Goal: Transaction & Acquisition: Obtain resource

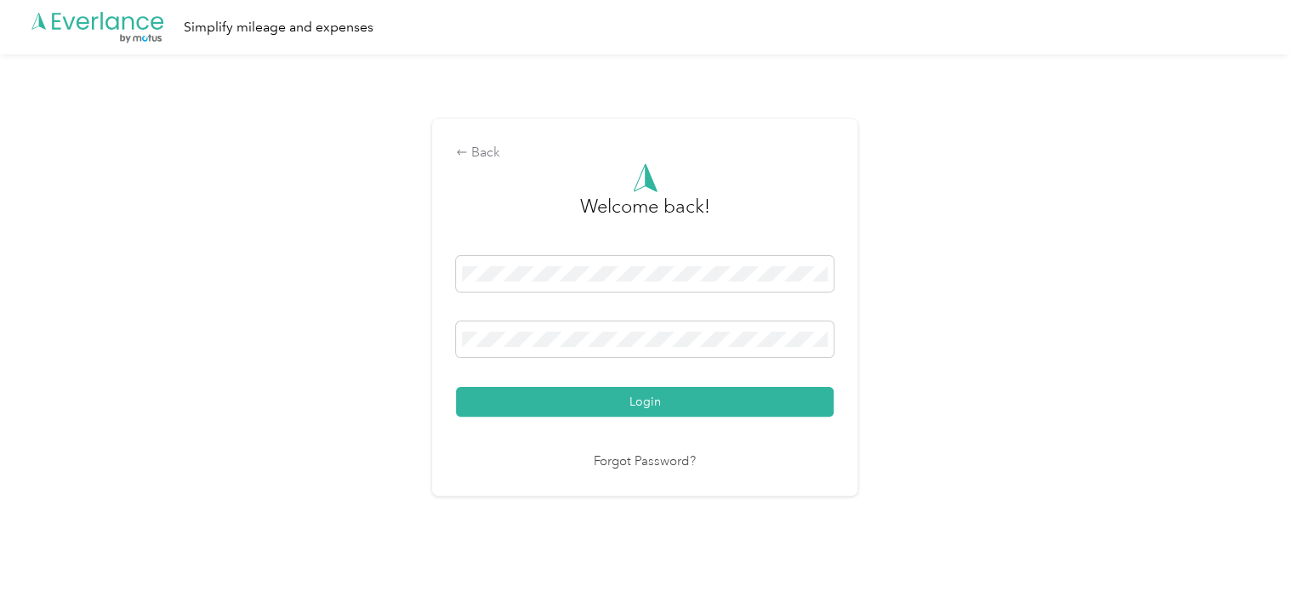
click at [0, 575] on nordpass-portal at bounding box center [0, 575] width 0 height 0
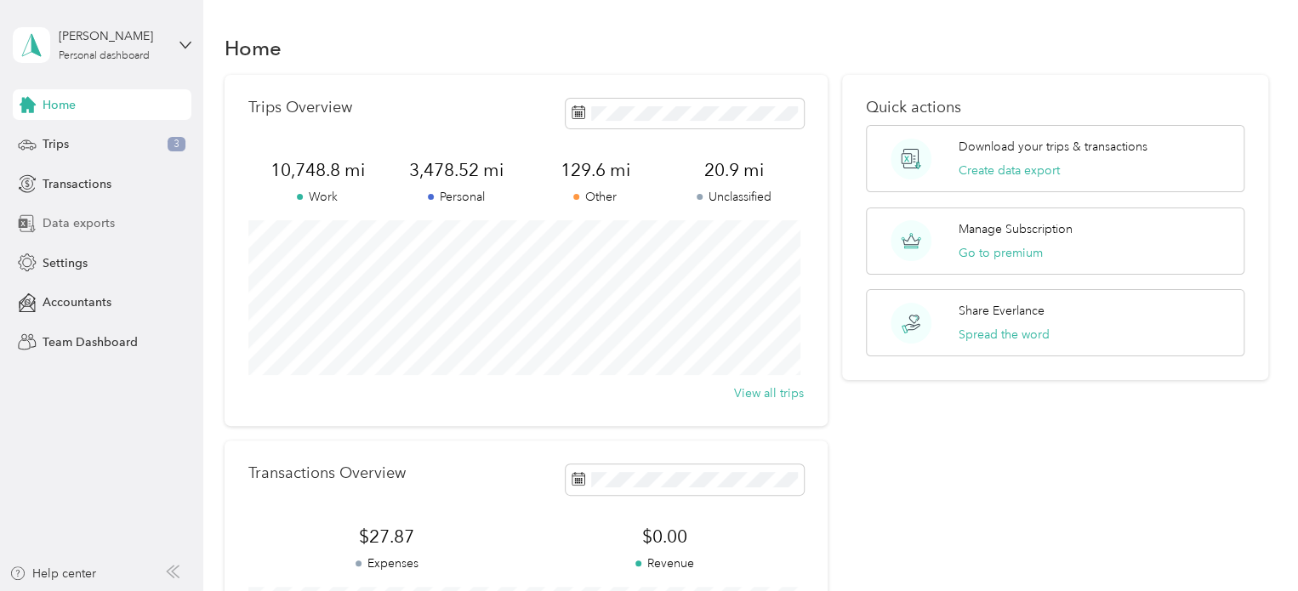
click at [84, 220] on span "Data exports" at bounding box center [79, 223] width 72 height 18
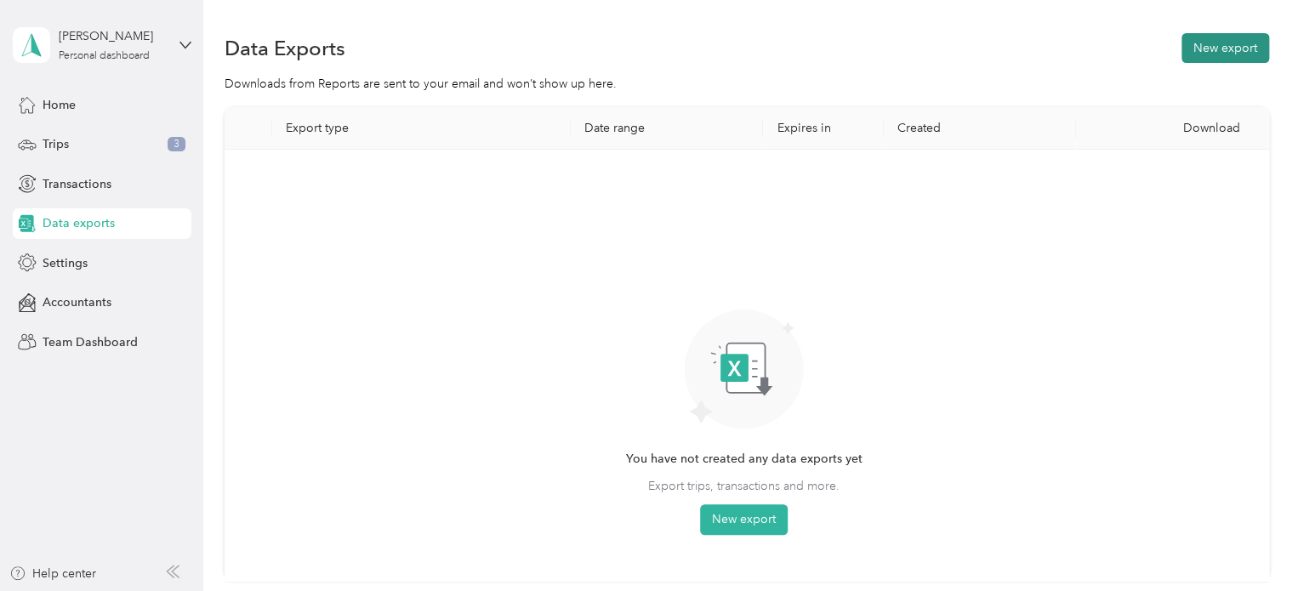
click at [1247, 43] on button "New export" at bounding box center [1225, 48] width 88 height 30
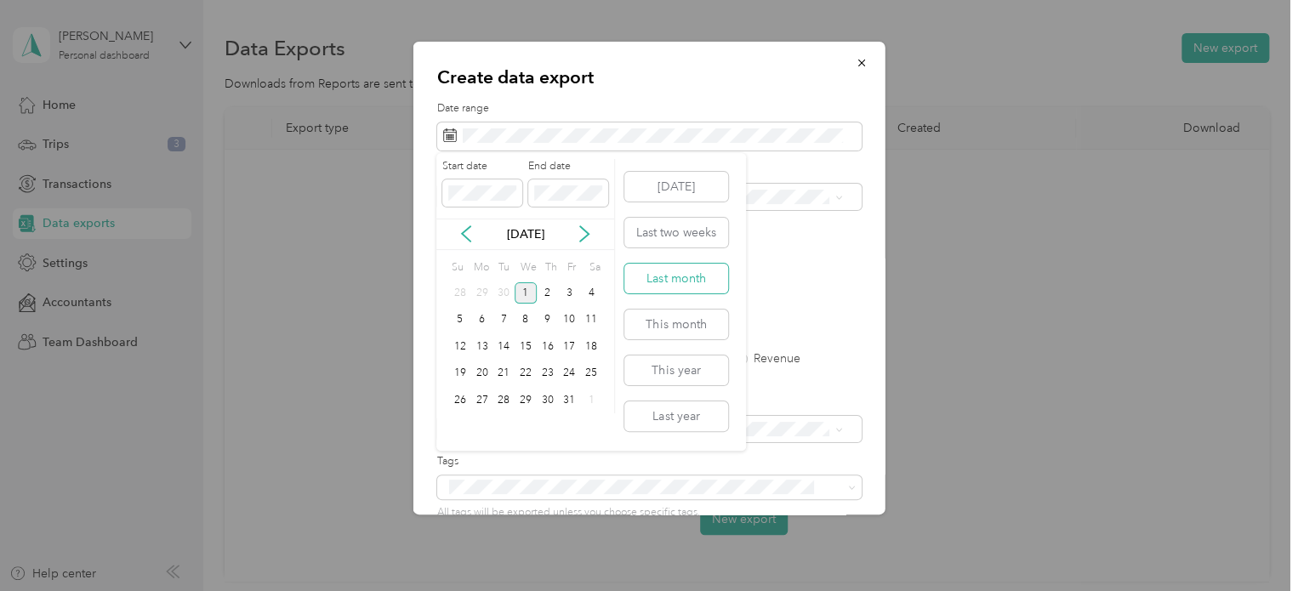
click at [660, 275] on button "Last month" at bounding box center [676, 279] width 104 height 30
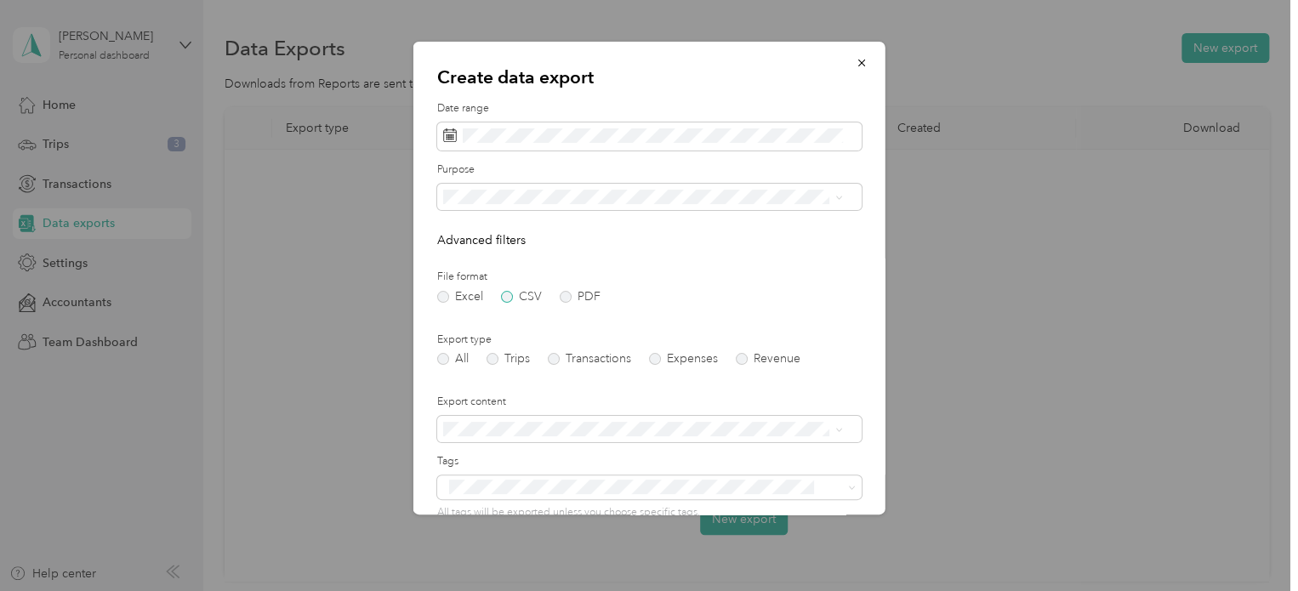
click at [506, 299] on label "CSV" at bounding box center [521, 297] width 41 height 12
click at [499, 360] on label "Trips" at bounding box center [508, 359] width 43 height 12
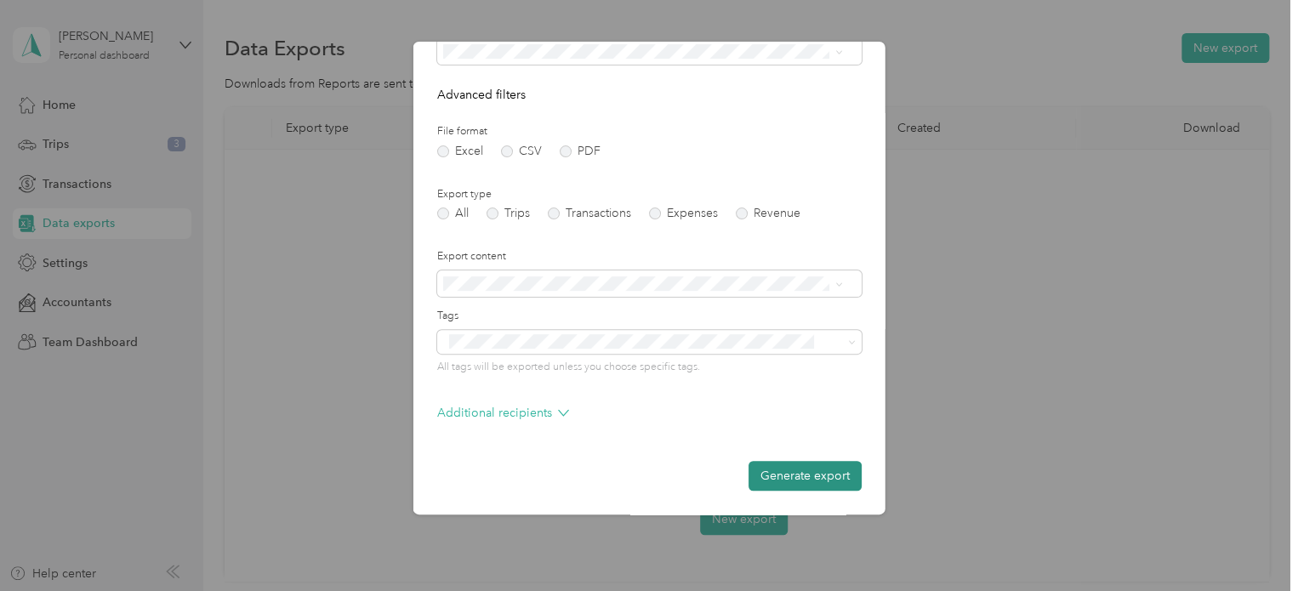
click at [810, 478] on button "Generate export" at bounding box center [804, 476] width 113 height 30
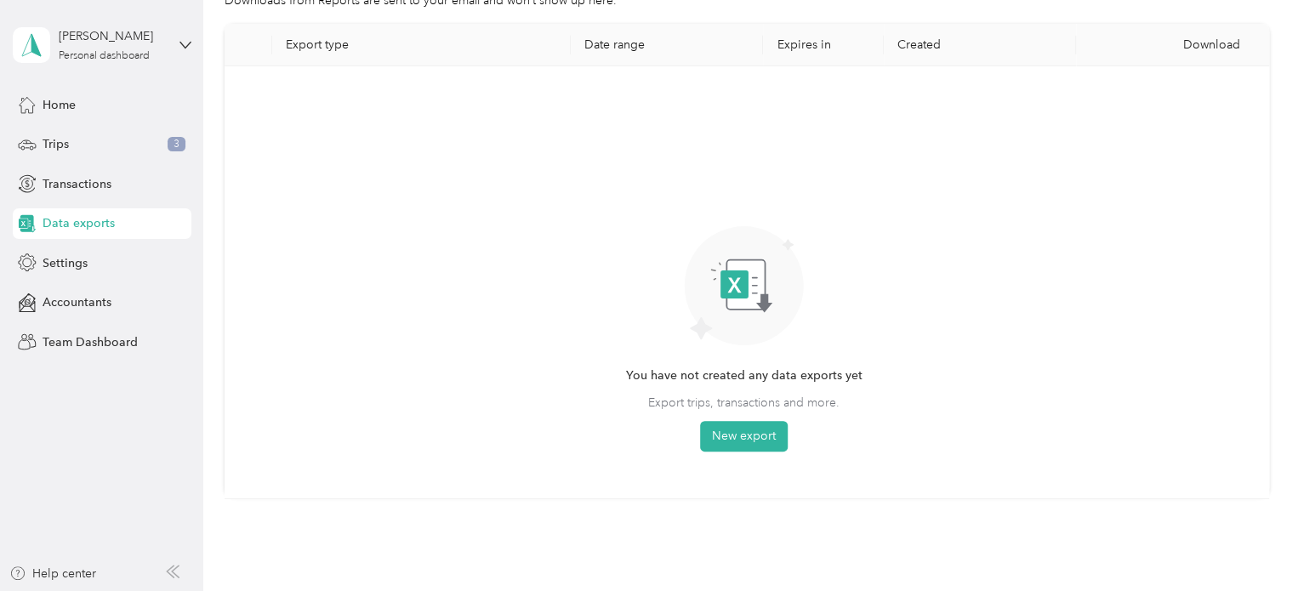
scroll to position [0, 0]
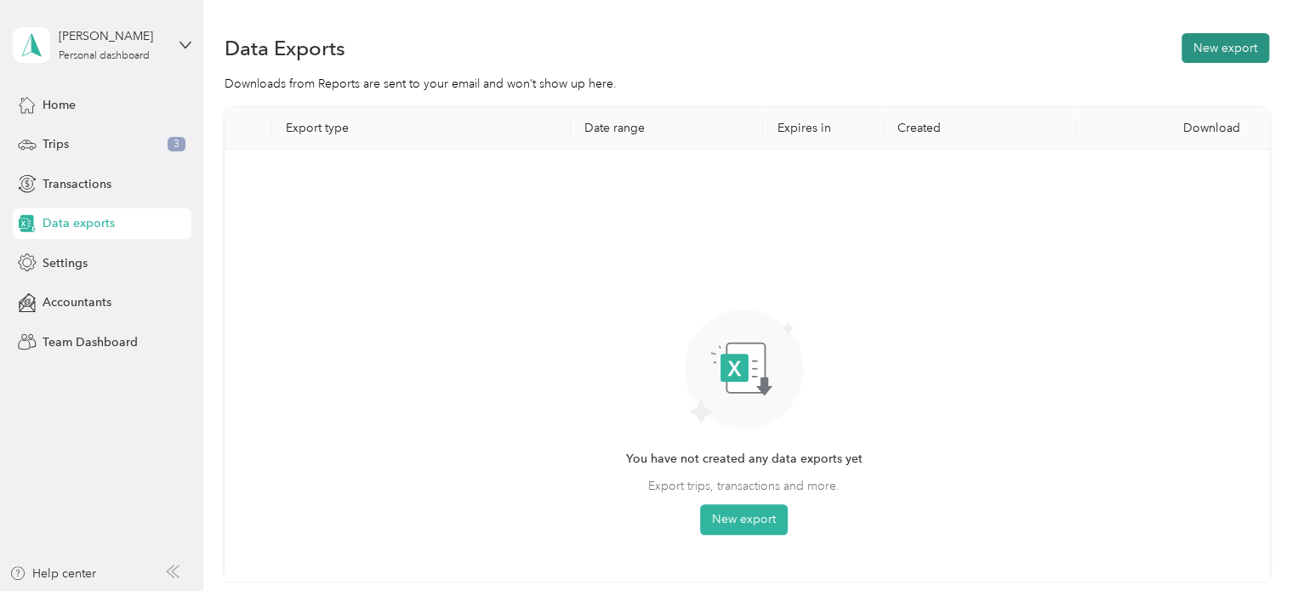
click at [1213, 47] on button "New export" at bounding box center [1225, 48] width 88 height 30
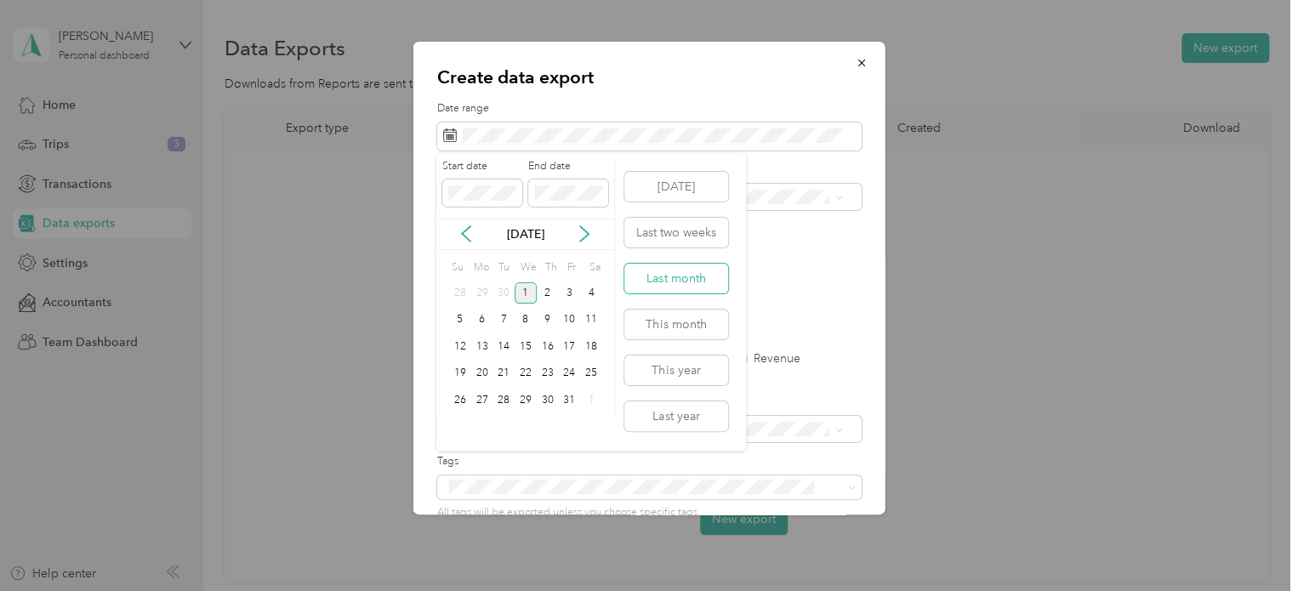
click at [665, 276] on button "Last month" at bounding box center [676, 279] width 104 height 30
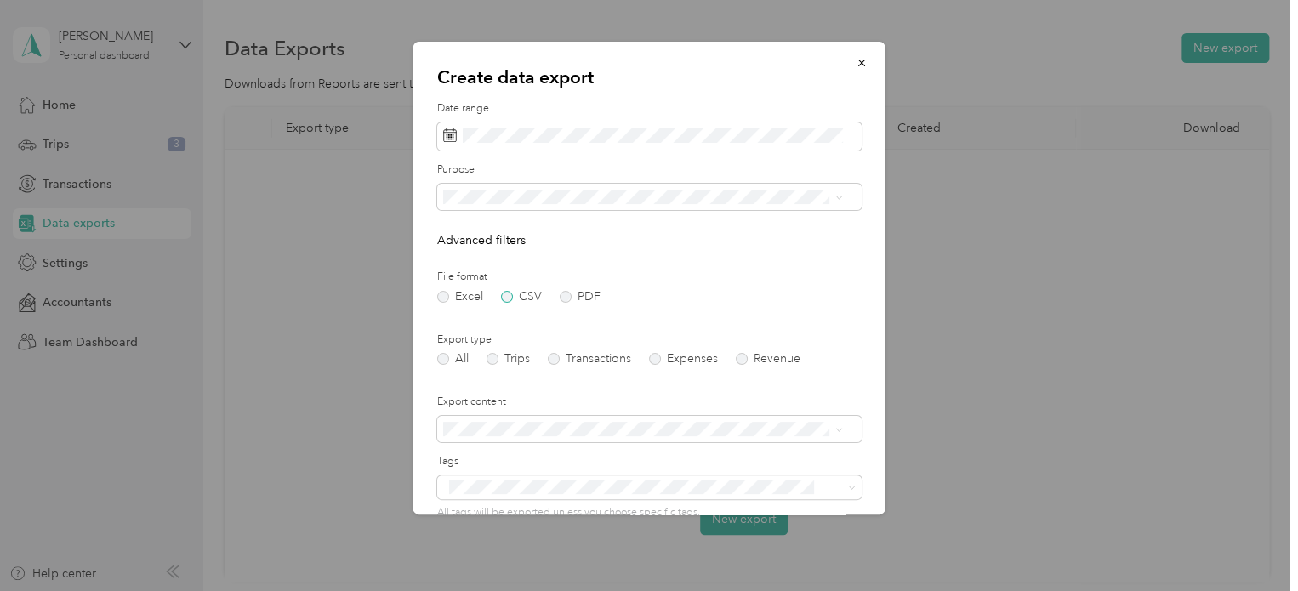
click at [501, 292] on label "CSV" at bounding box center [521, 297] width 41 height 12
click at [483, 350] on div "Export type All Trips Transactions Expenses Revenue" at bounding box center [649, 349] width 424 height 33
click at [492, 356] on label "Trips" at bounding box center [508, 359] width 43 height 12
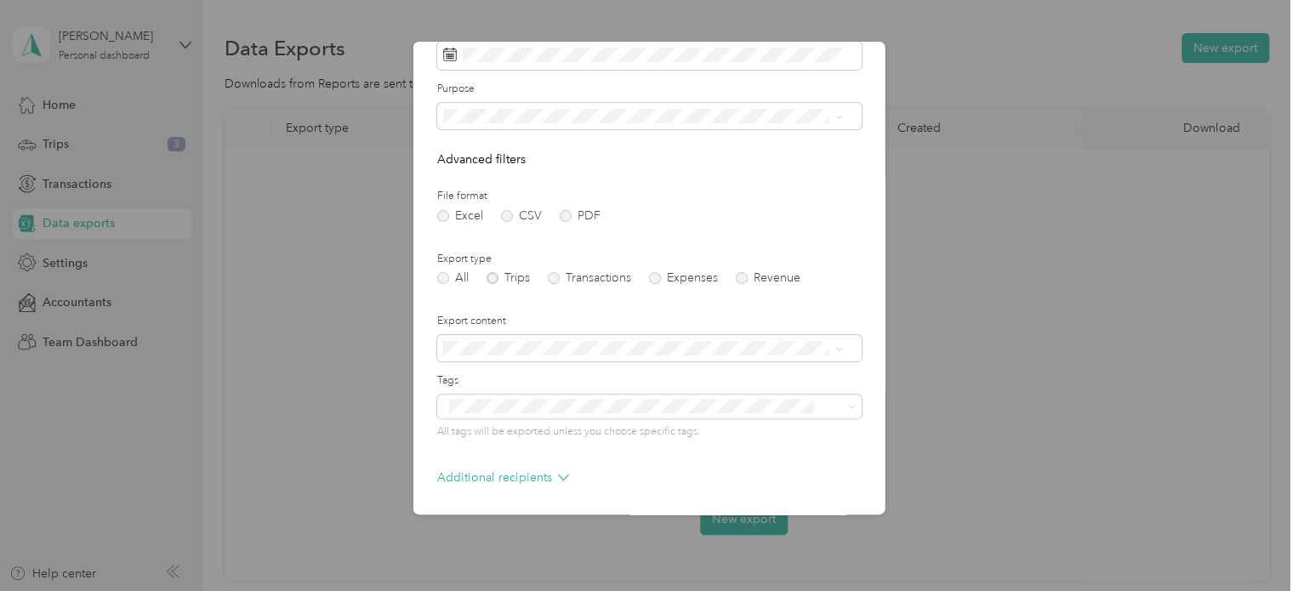
scroll to position [145, 0]
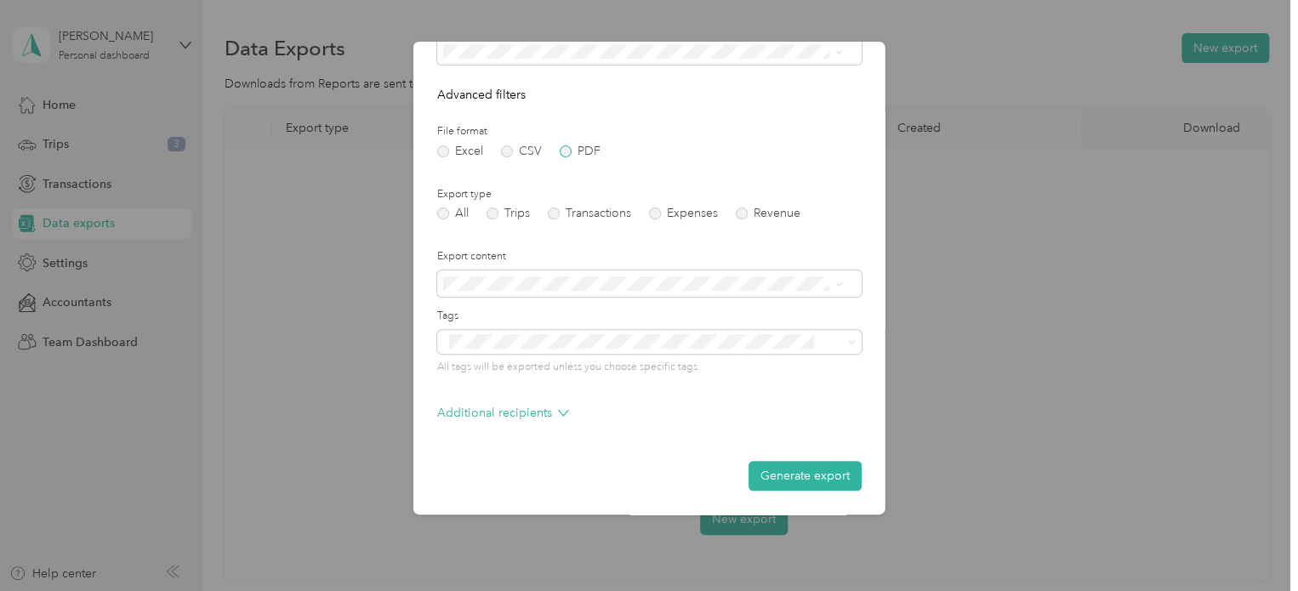
click at [566, 148] on label "PDF" at bounding box center [580, 151] width 41 height 12
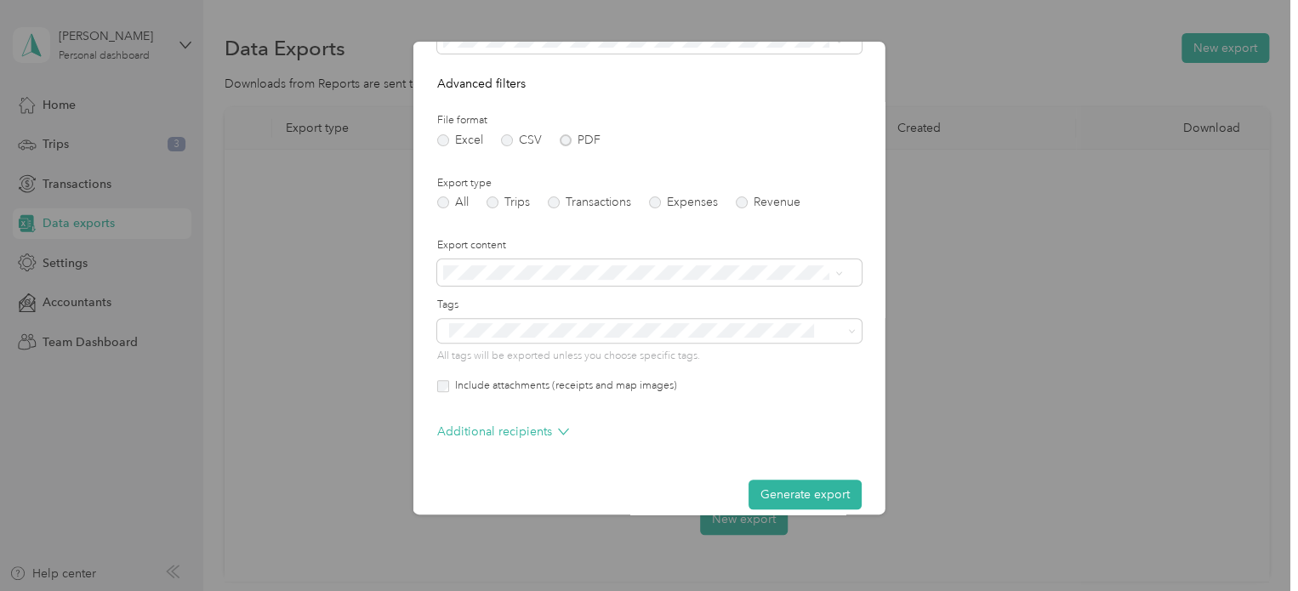
scroll to position [175, 0]
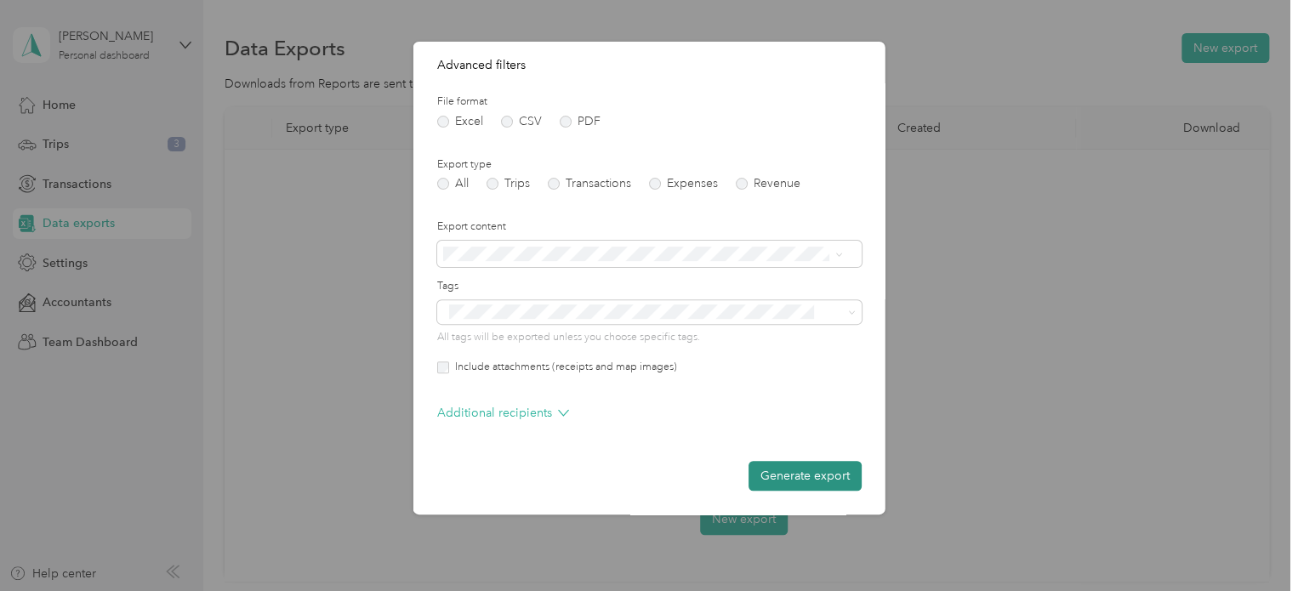
click at [799, 474] on button "Generate export" at bounding box center [804, 476] width 113 height 30
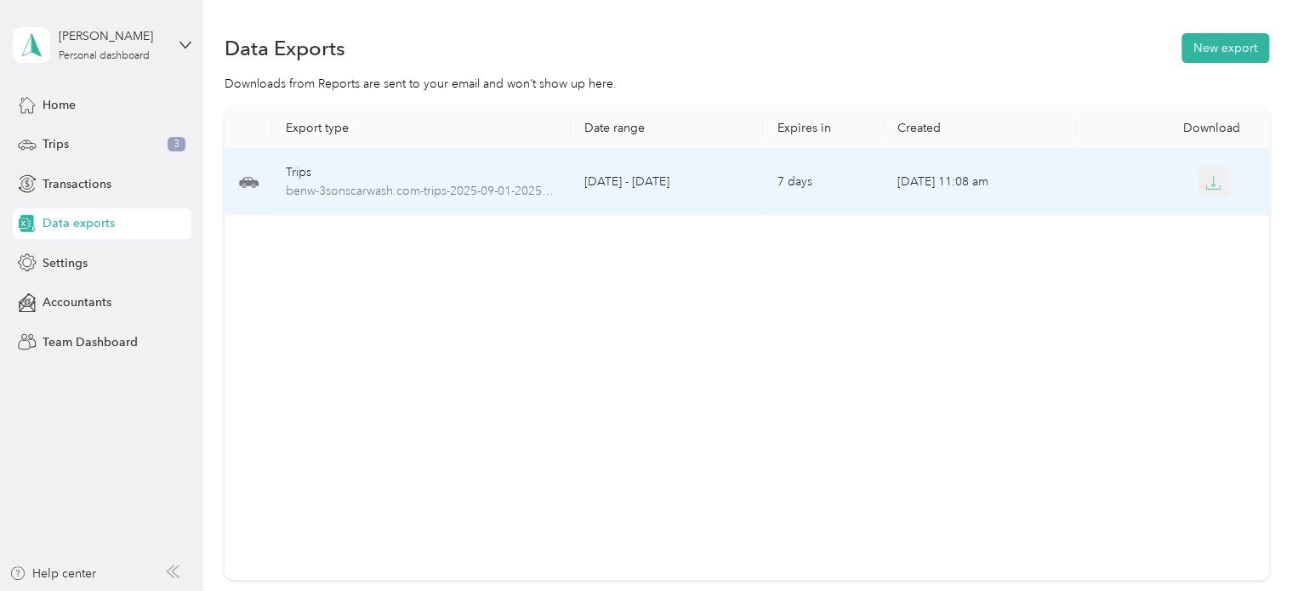
click at [1211, 180] on icon "button" at bounding box center [1213, 181] width 5 height 10
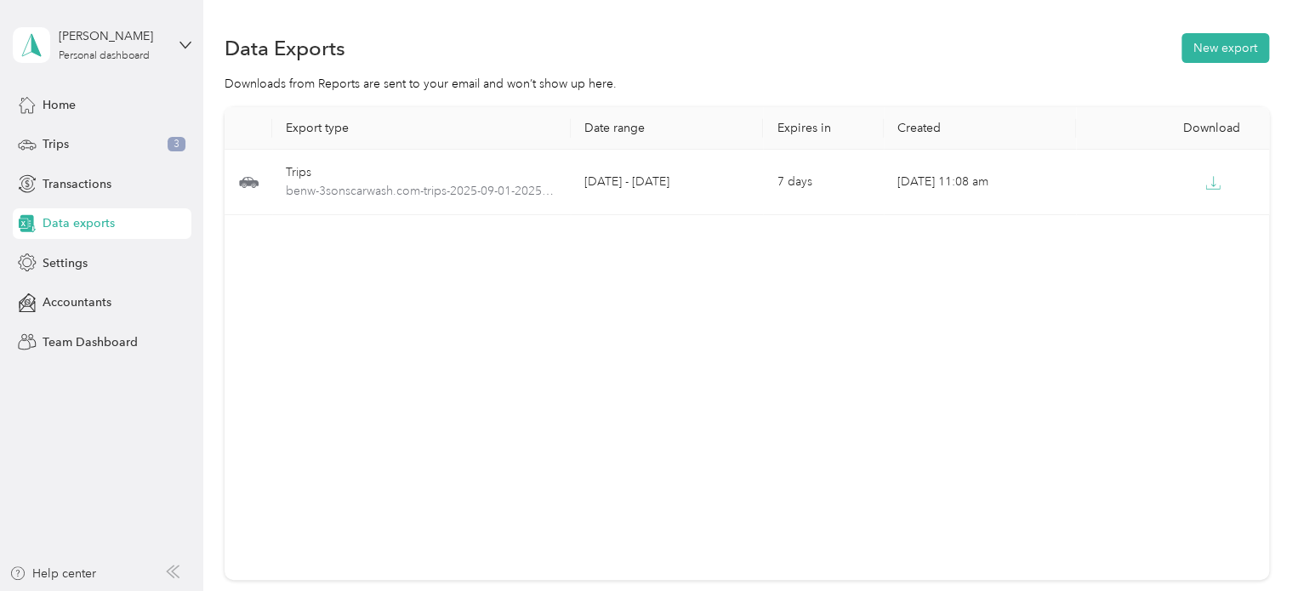
click at [652, 340] on div "Export type Date range Expires in Created Download Trips benw-3sonscarwash.com-…" at bounding box center [747, 343] width 1044 height 473
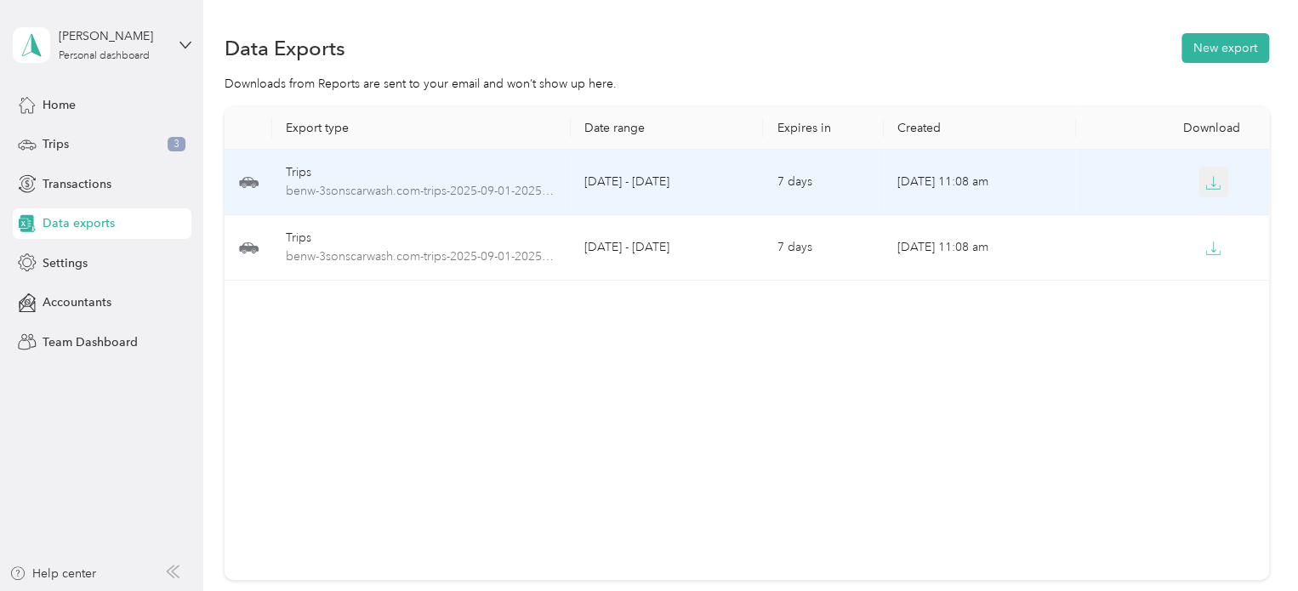
click at [1215, 185] on icon "button" at bounding box center [1212, 182] width 15 height 15
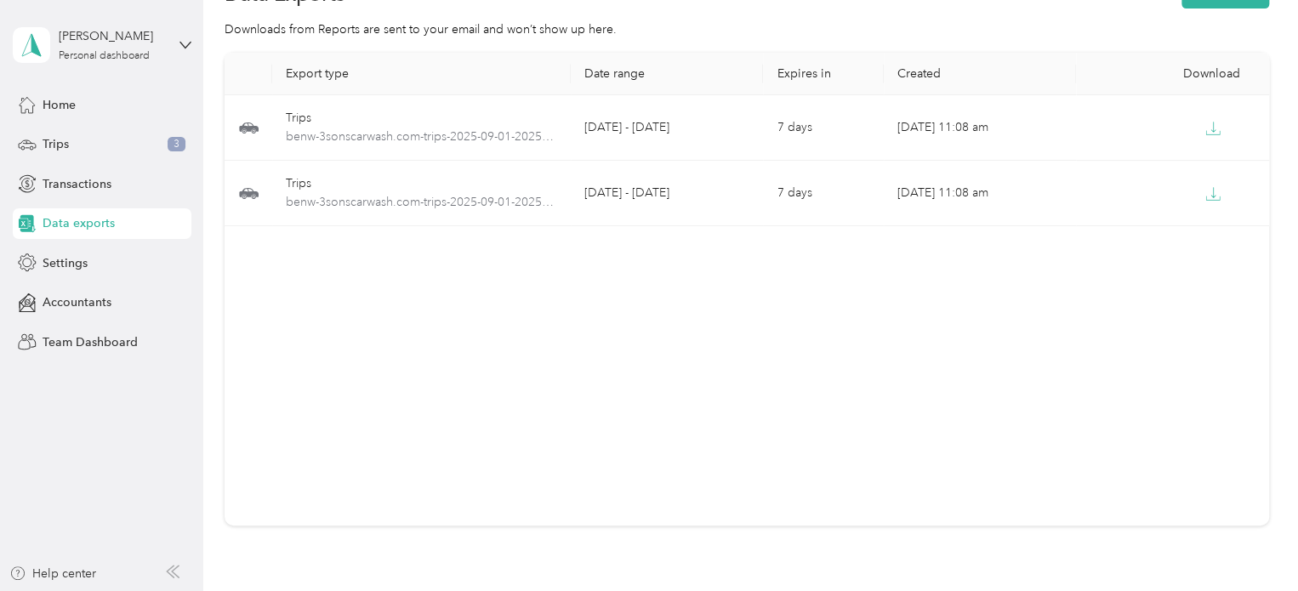
scroll to position [85, 0]
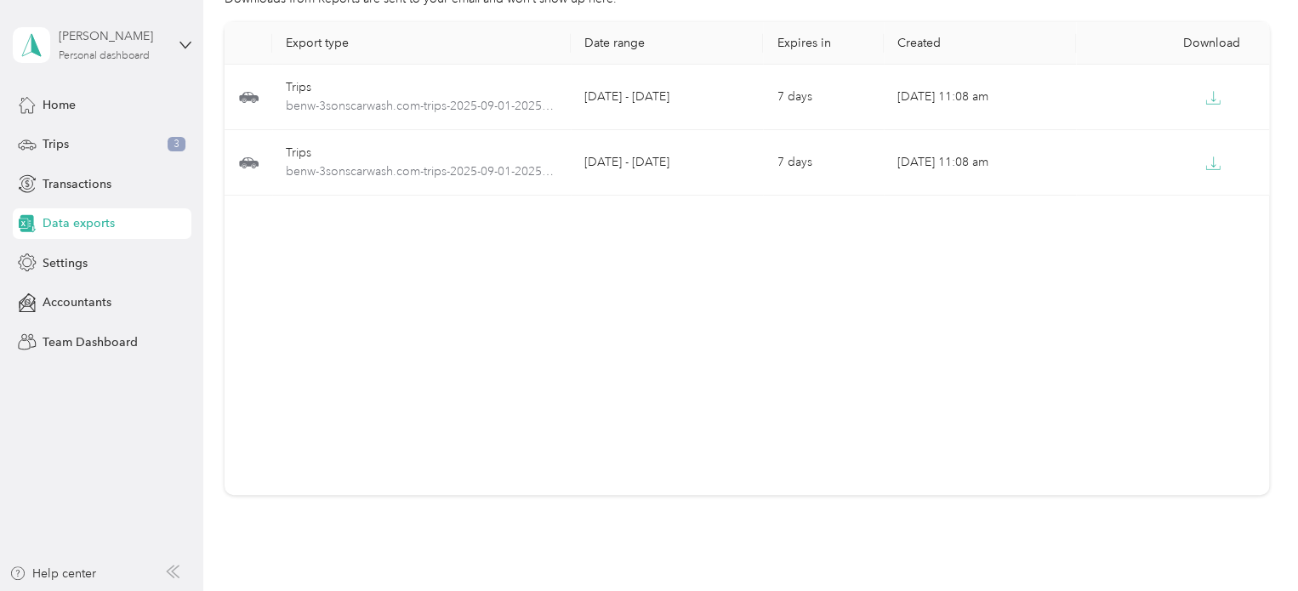
click at [95, 54] on div "Personal dashboard" at bounding box center [104, 56] width 91 height 10
click at [83, 145] on div "Log out" at bounding box center [192, 140] width 334 height 30
